Goal: Task Accomplishment & Management: Manage account settings

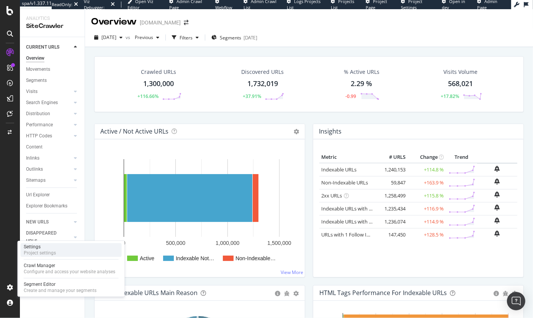
click at [54, 250] on div "Project settings" at bounding box center [40, 253] width 32 height 6
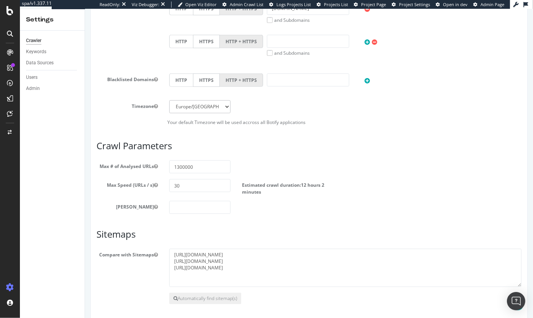
scroll to position [378, 0]
